Goal: Information Seeking & Learning: Learn about a topic

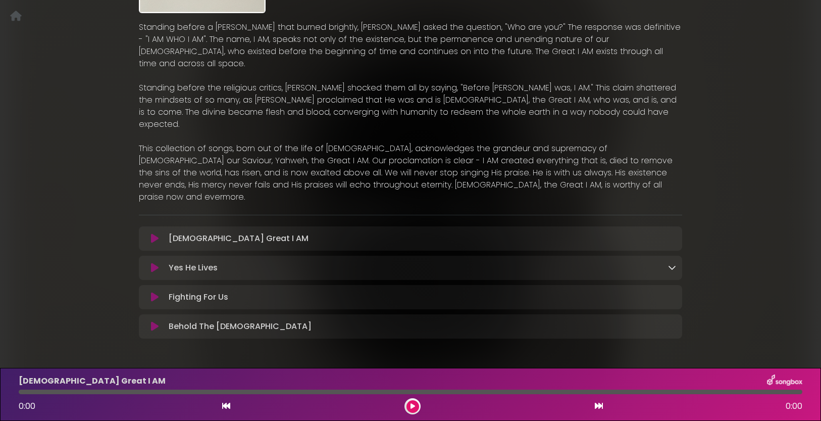
scroll to position [177, 0]
click at [671, 264] on icon at bounding box center [672, 268] width 8 height 8
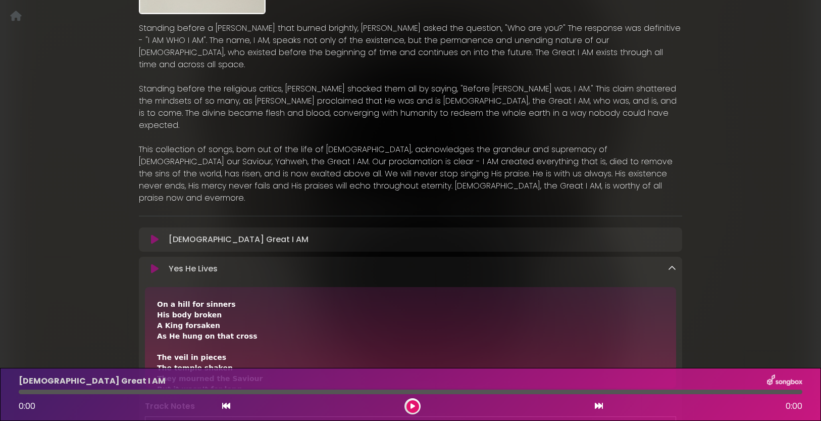
scroll to position [0, 0]
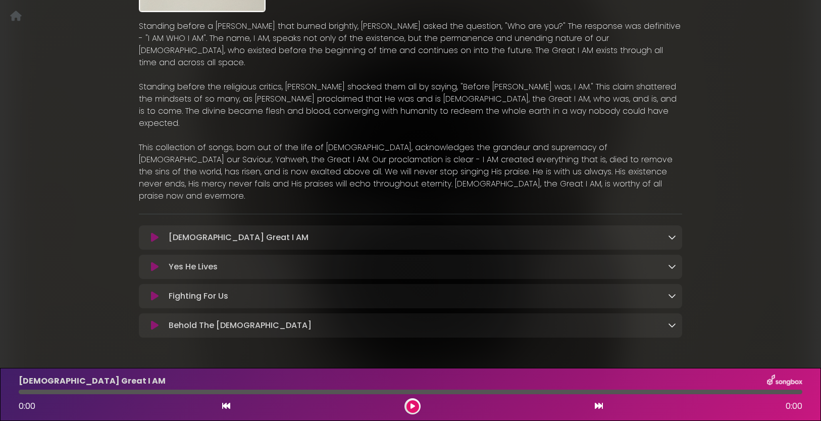
scroll to position [179, 0]
click at [671, 233] on icon at bounding box center [672, 237] width 8 height 8
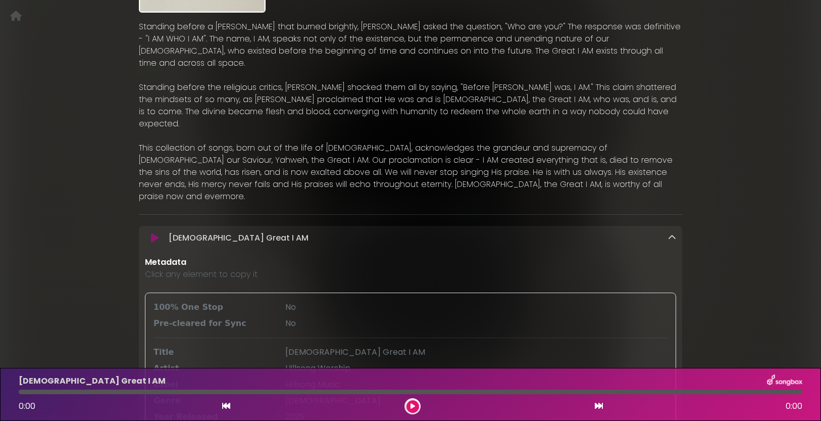
click at [671, 233] on icon at bounding box center [672, 237] width 8 height 8
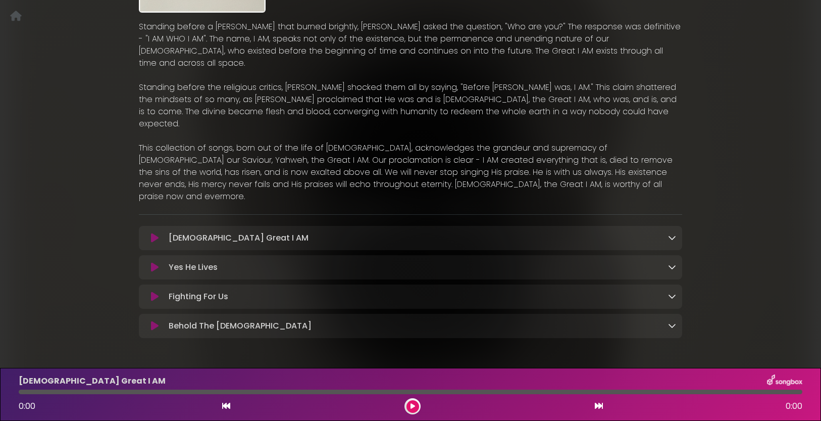
click at [672, 263] on icon at bounding box center [672, 267] width 8 height 8
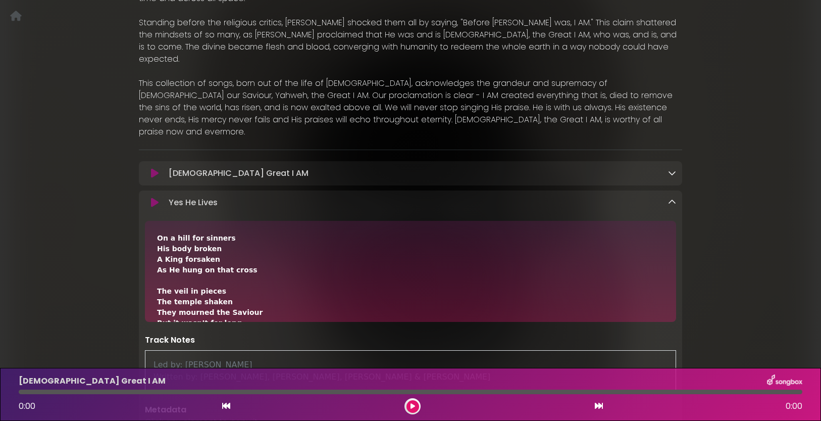
scroll to position [0, 0]
click at [671, 198] on icon at bounding box center [672, 202] width 8 height 8
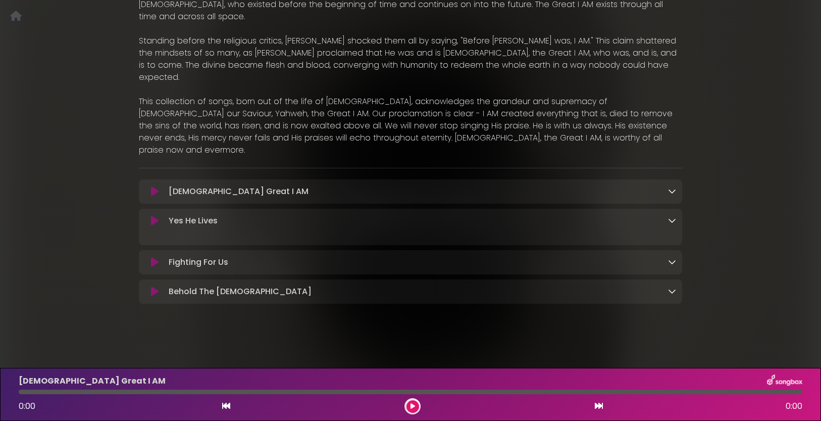
scroll to position [179, 0]
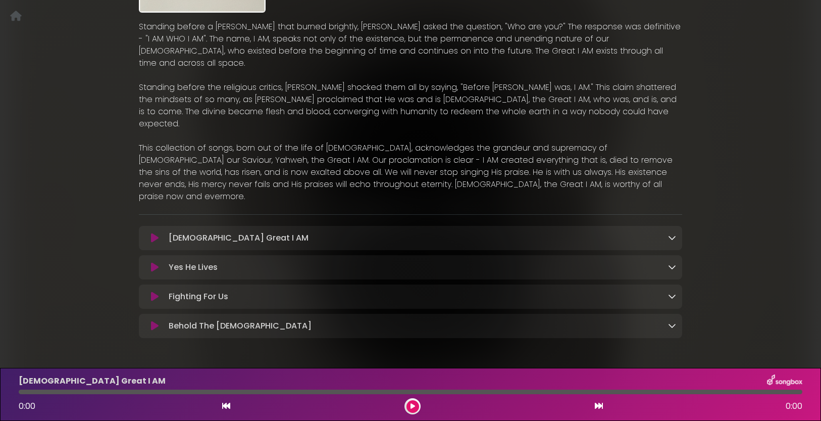
click at [670, 233] on icon at bounding box center [672, 237] width 8 height 8
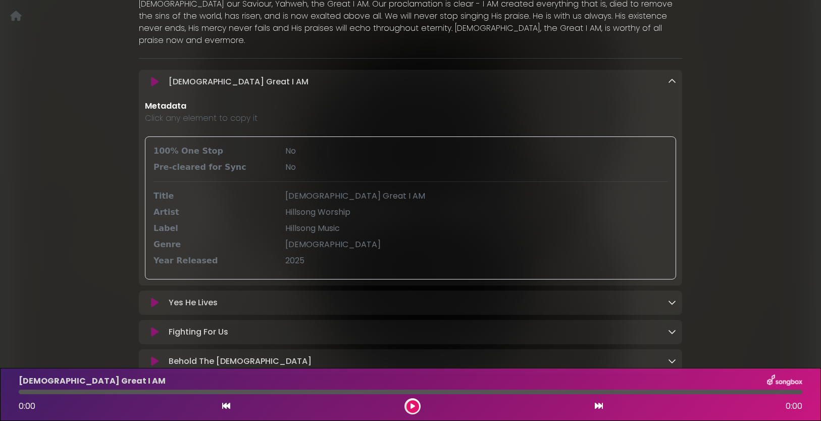
scroll to position [340, 0]
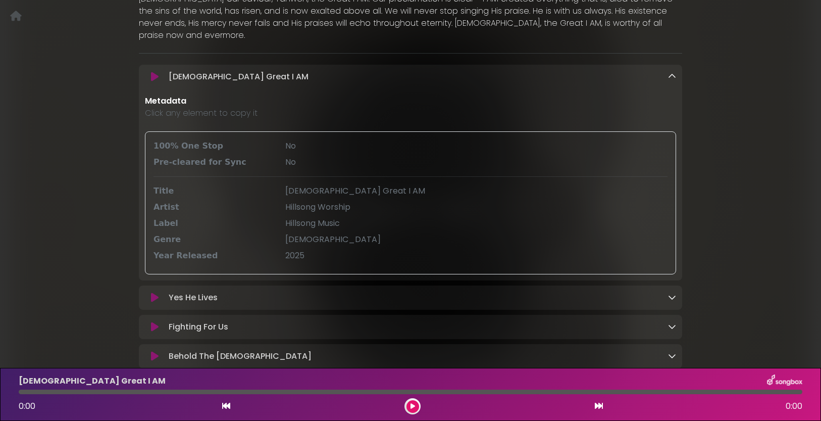
click at [671, 72] on icon at bounding box center [672, 76] width 8 height 8
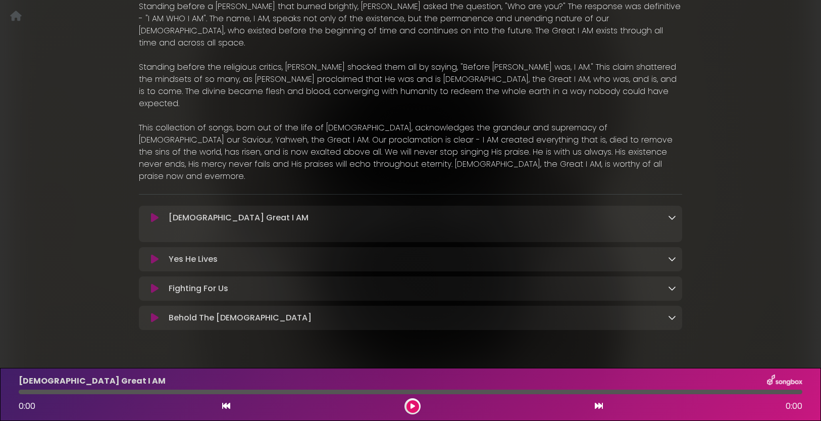
scroll to position [179, 0]
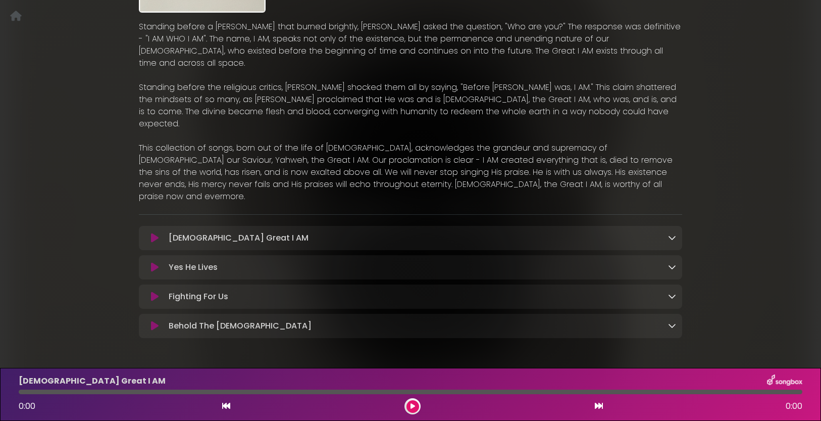
click at [671, 321] on icon at bounding box center [672, 325] width 8 height 8
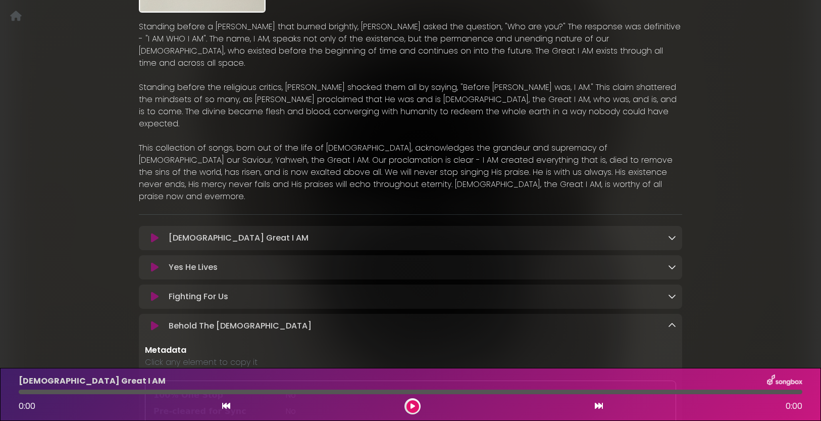
click at [671, 321] on icon at bounding box center [672, 325] width 8 height 8
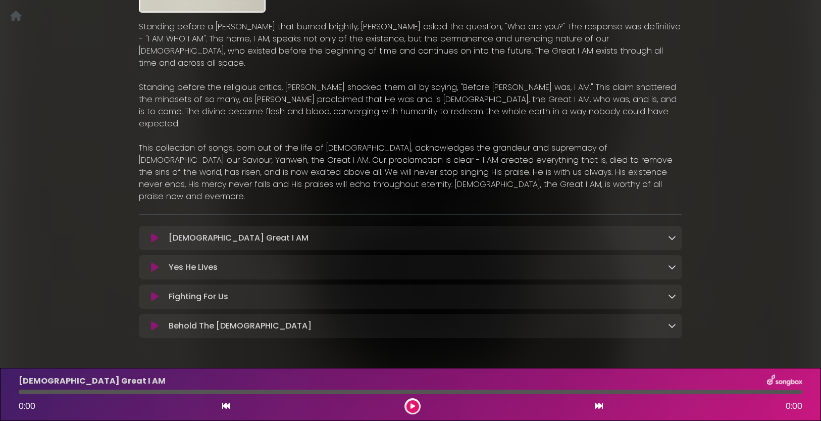
click at [671, 263] on icon at bounding box center [672, 267] width 8 height 8
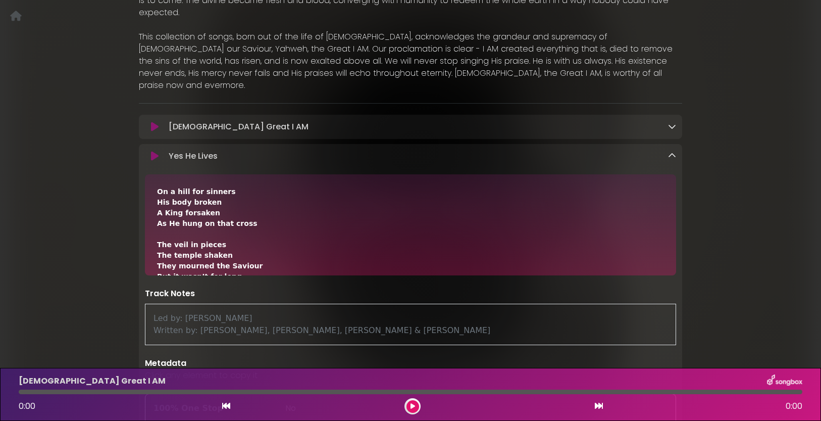
scroll to position [0, 0]
click at [722, 197] on div "Great I AM Hillsong Worship" at bounding box center [410, 184] width 667 height 868
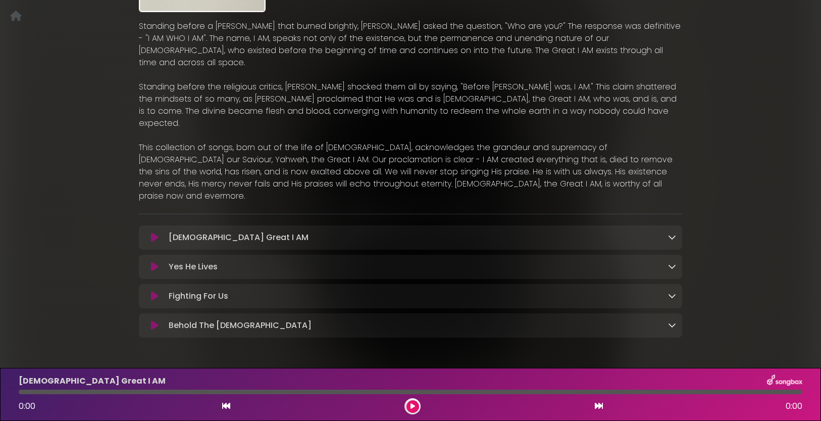
scroll to position [179, 0]
click at [674, 233] on icon at bounding box center [672, 237] width 8 height 8
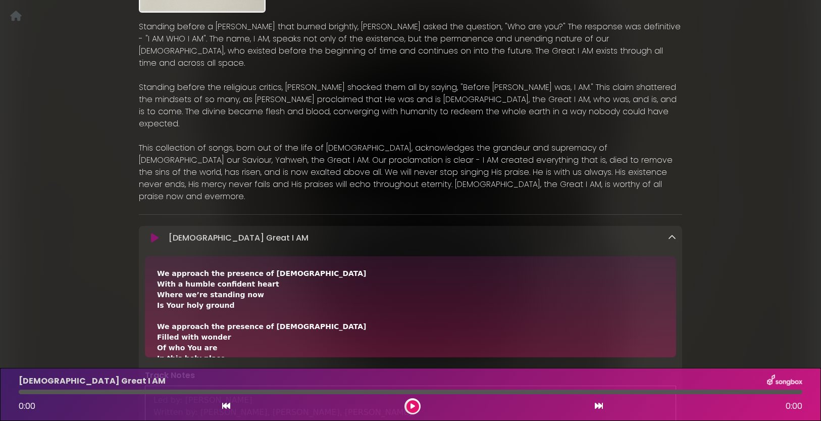
scroll to position [0, 0]
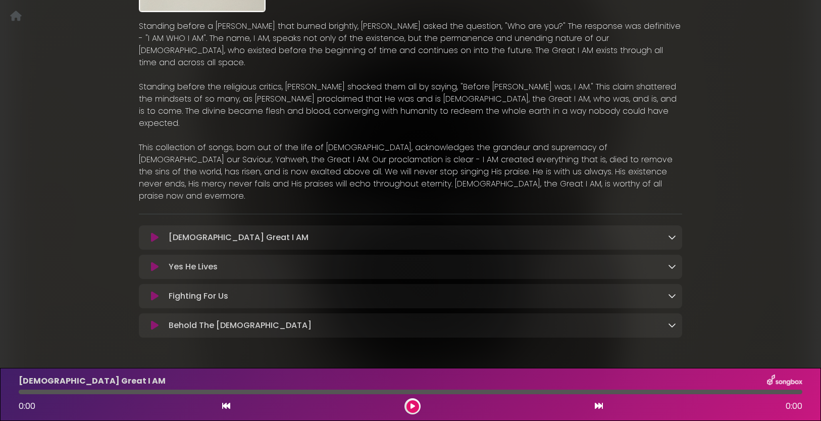
scroll to position [179, 0]
click at [673, 233] on icon at bounding box center [672, 237] width 8 height 8
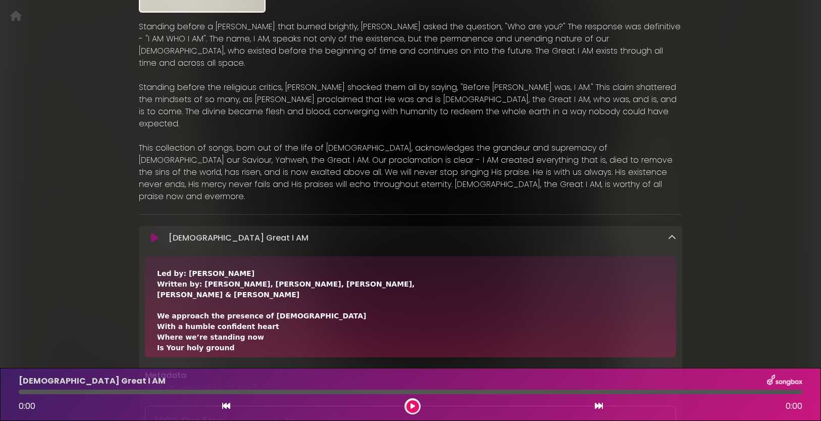
scroll to position [0, 0]
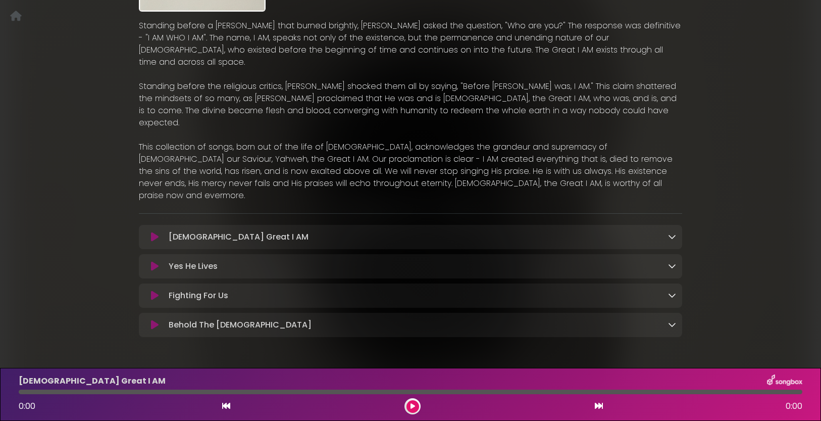
scroll to position [179, 0]
click at [674, 233] on icon at bounding box center [672, 237] width 8 height 8
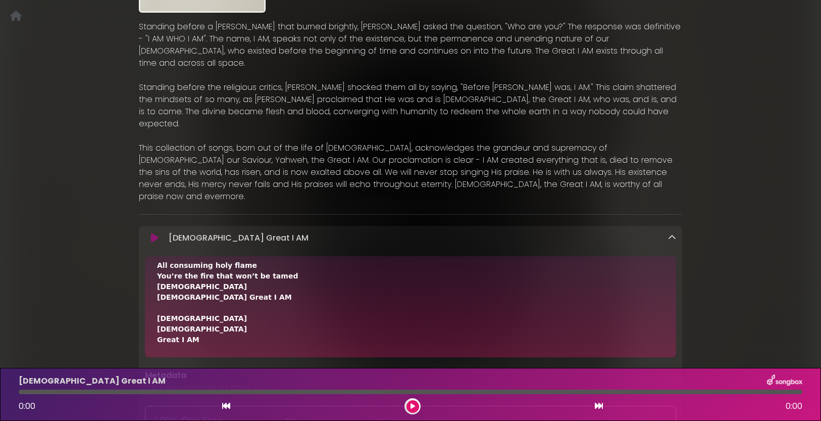
scroll to position [454, 0]
click at [674, 233] on icon at bounding box center [672, 237] width 8 height 8
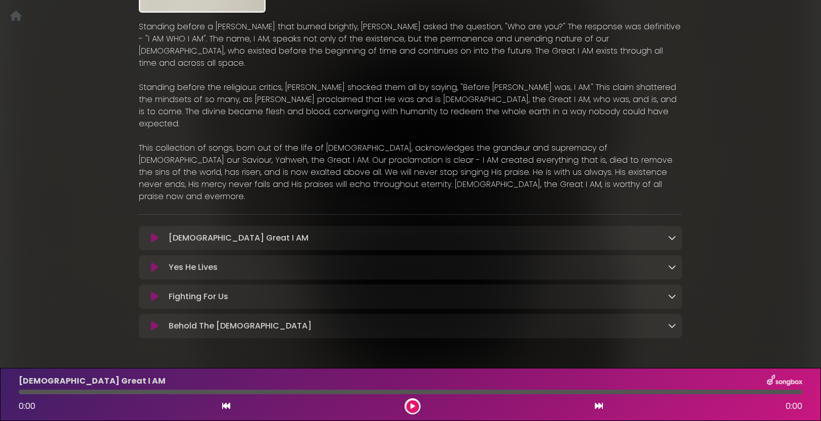
click at [672, 263] on icon at bounding box center [672, 267] width 8 height 8
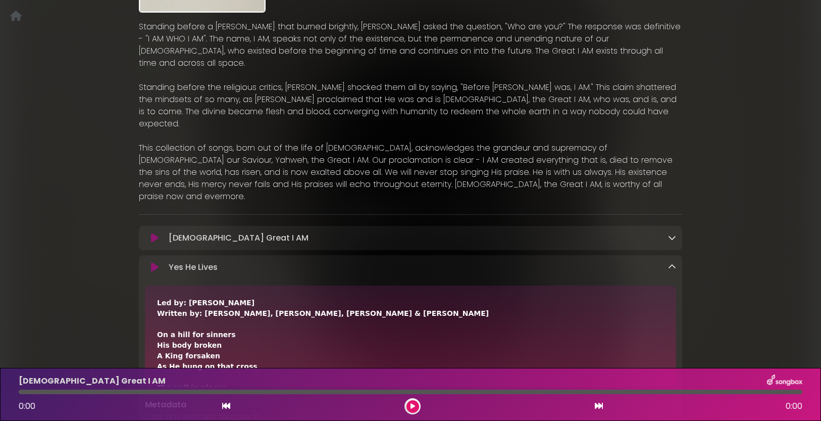
scroll to position [0, 0]
click at [671, 263] on icon at bounding box center [672, 267] width 8 height 8
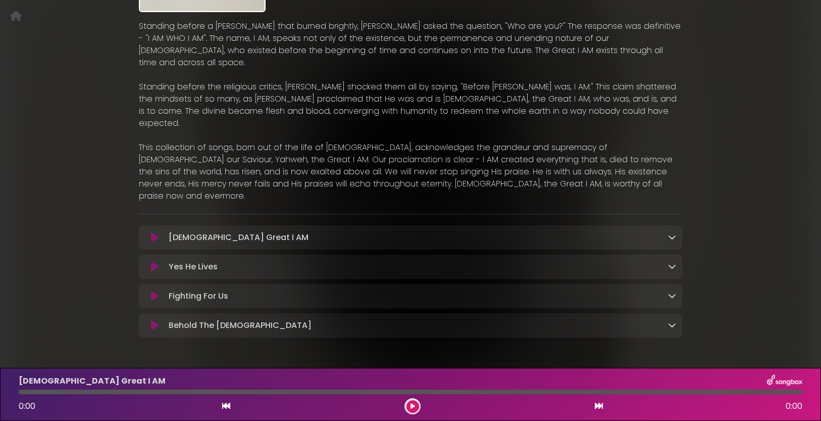
scroll to position [179, 0]
click at [673, 292] on icon at bounding box center [672, 296] width 8 height 8
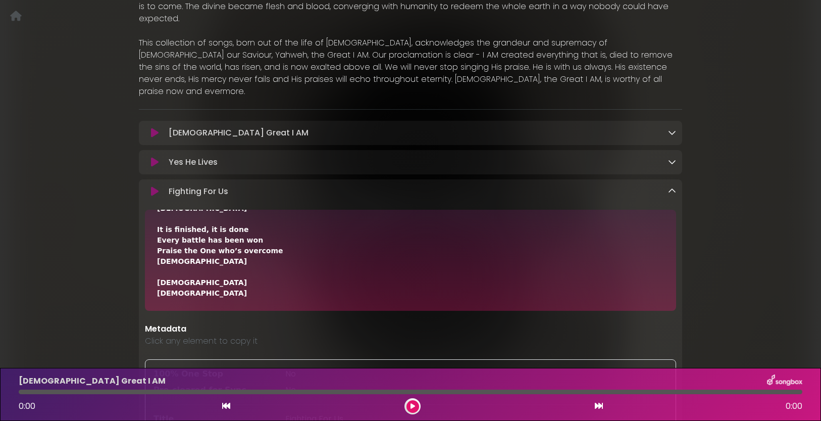
scroll to position [299, 0]
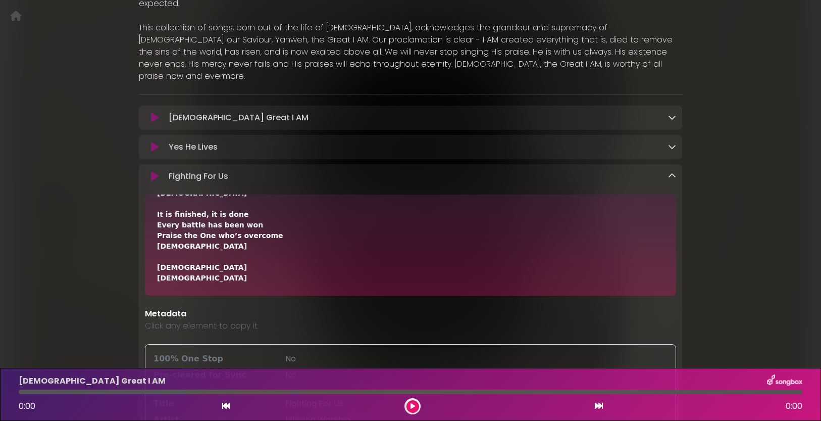
click at [675, 172] on icon at bounding box center [672, 176] width 8 height 8
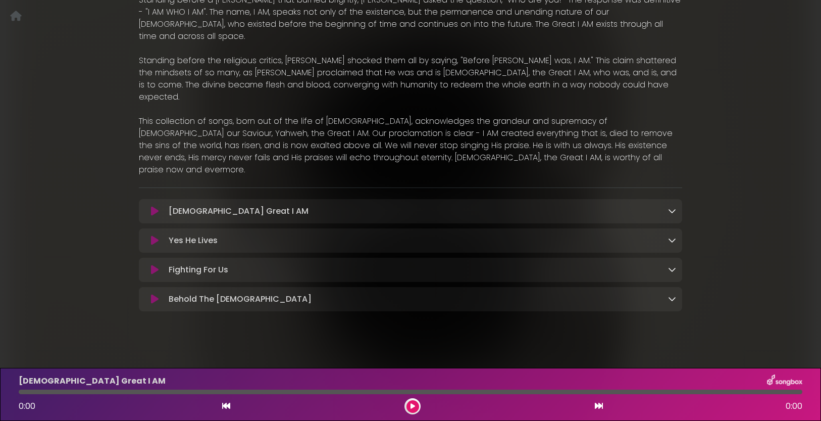
scroll to position [179, 0]
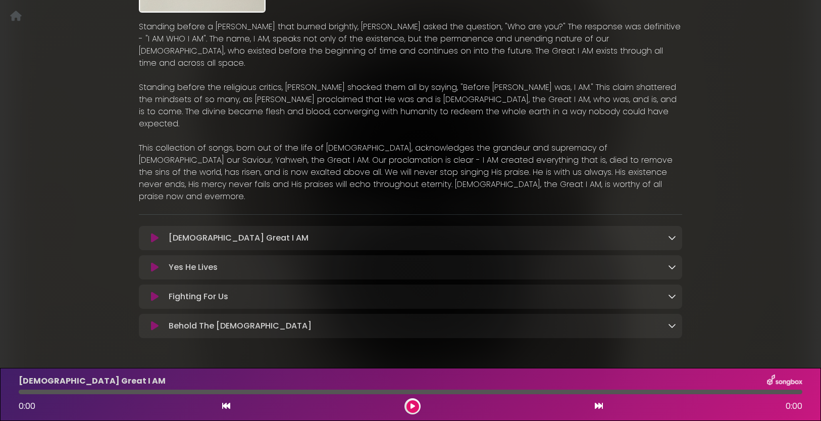
click at [672, 233] on icon at bounding box center [672, 237] width 8 height 8
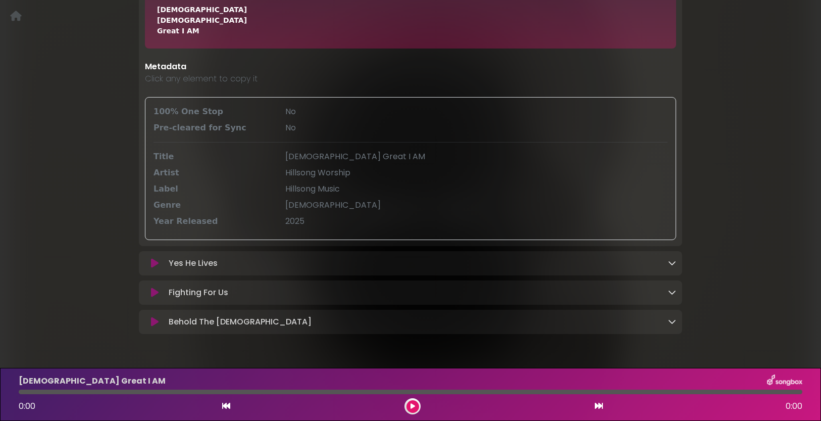
scroll to position [487, 0]
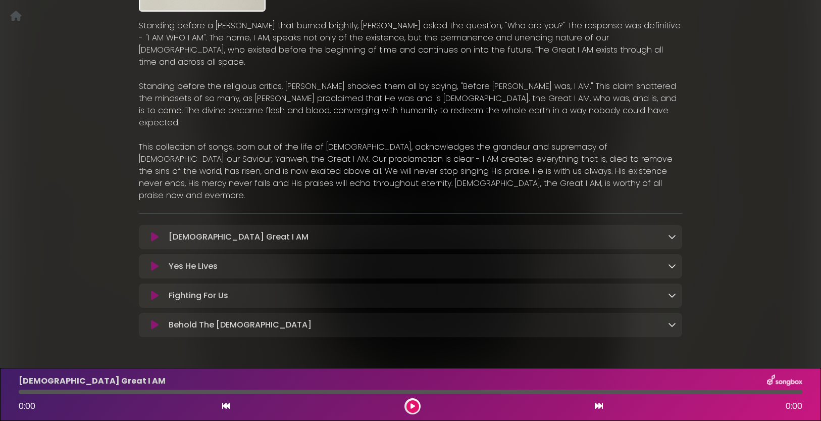
scroll to position [179, 0]
click at [675, 233] on icon at bounding box center [672, 237] width 8 height 8
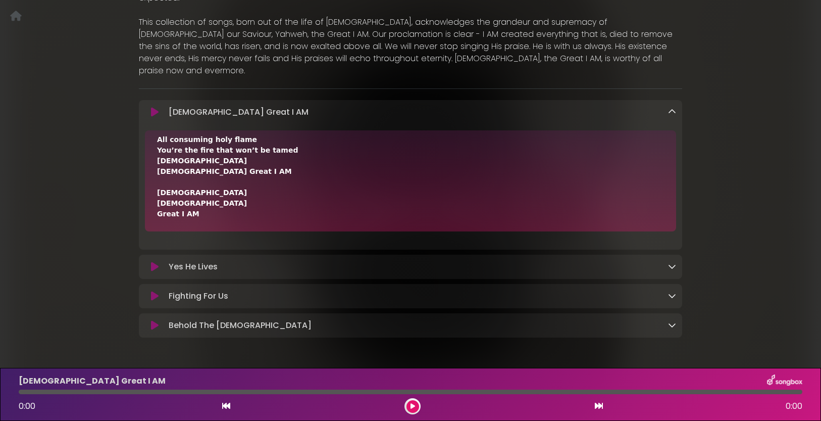
scroll to position [304, 0]
click at [676, 263] on icon at bounding box center [672, 267] width 8 height 8
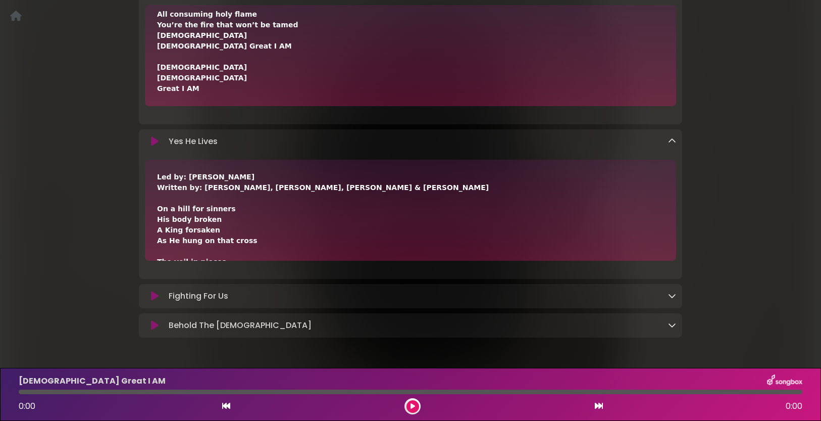
scroll to position [429, 0]
click at [673, 292] on icon at bounding box center [672, 296] width 8 height 8
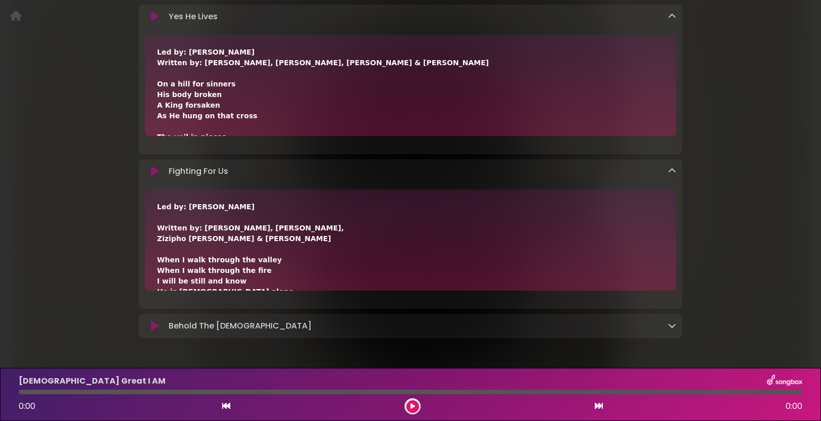
click at [672, 321] on icon at bounding box center [672, 325] width 8 height 8
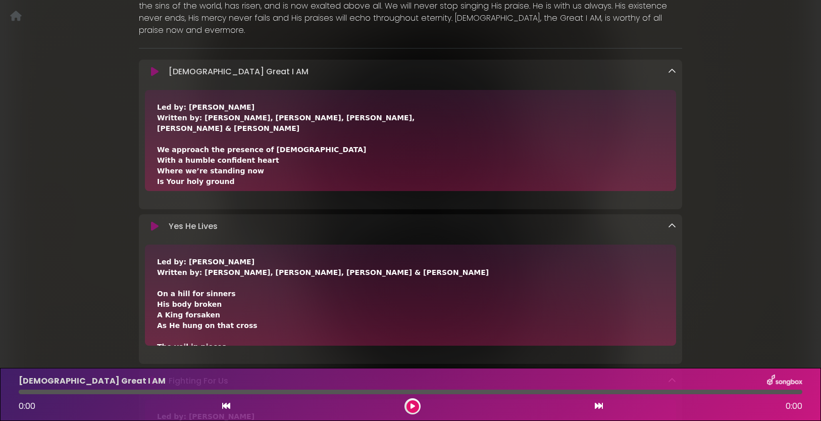
scroll to position [0, 0]
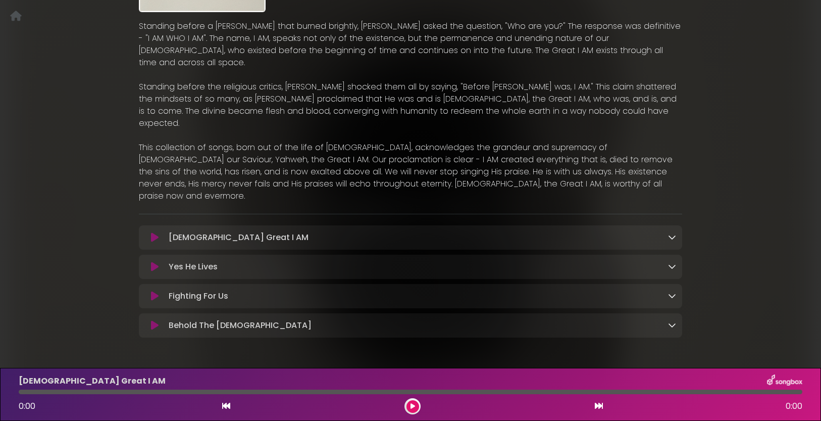
scroll to position [179, 0]
click at [673, 233] on icon at bounding box center [672, 237] width 8 height 8
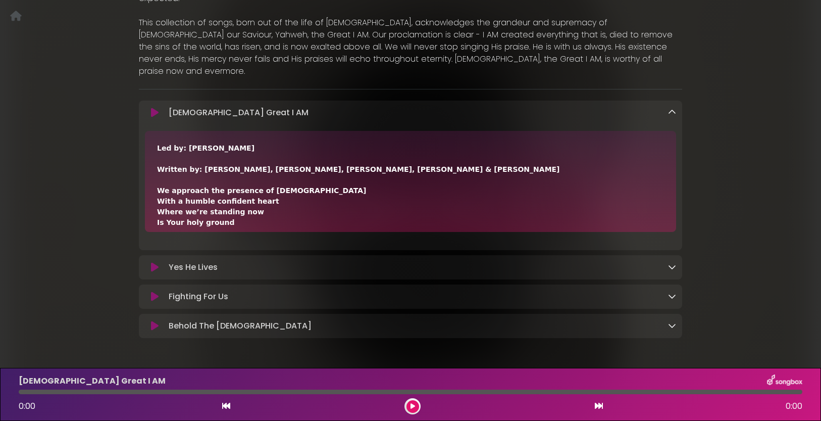
scroll to position [0, 0]
